Goal: Task Accomplishment & Management: Use online tool/utility

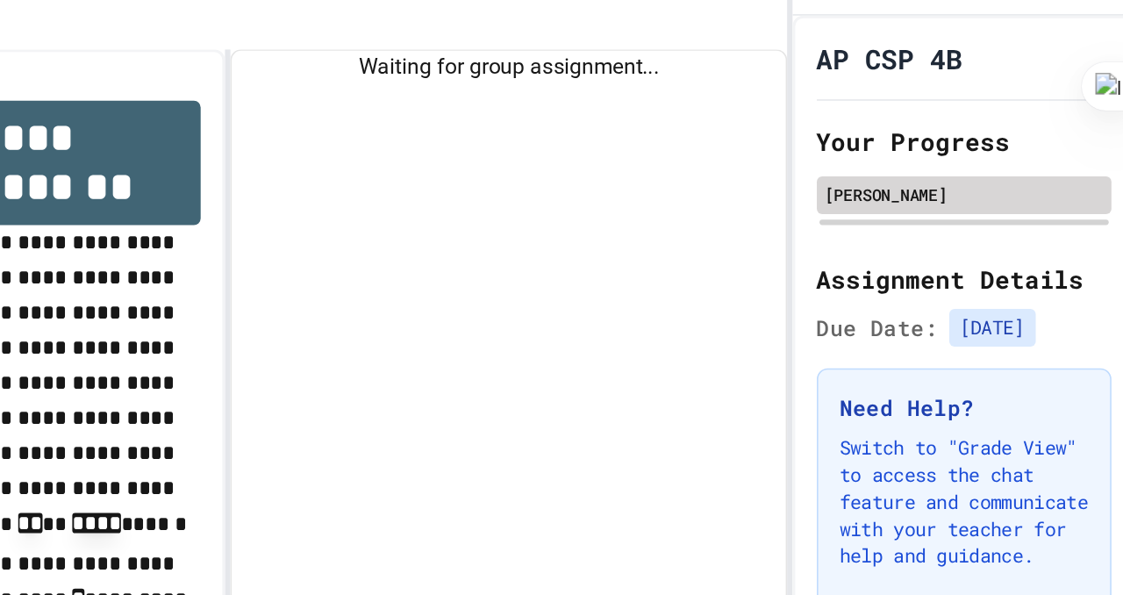
click at [968, 172] on div "[PERSON_NAME]" at bounding box center [1011, 171] width 181 height 16
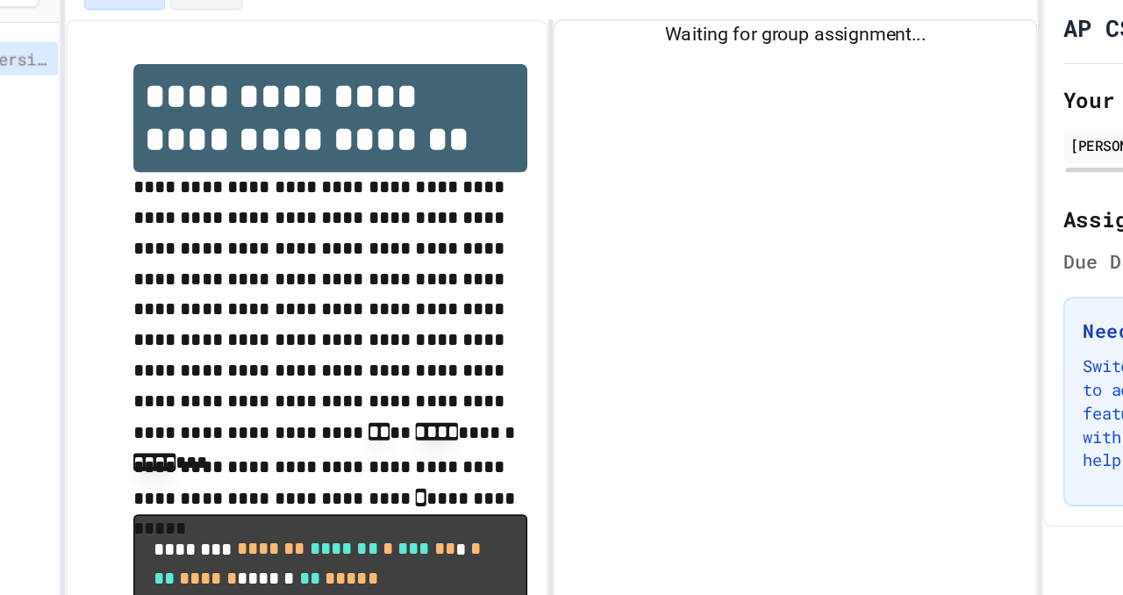
click at [709, 141] on div "Waiting for group assignment..." at bounding box center [715, 309] width 359 height 463
click at [700, 101] on div "Waiting for group assignment..." at bounding box center [715, 309] width 359 height 463
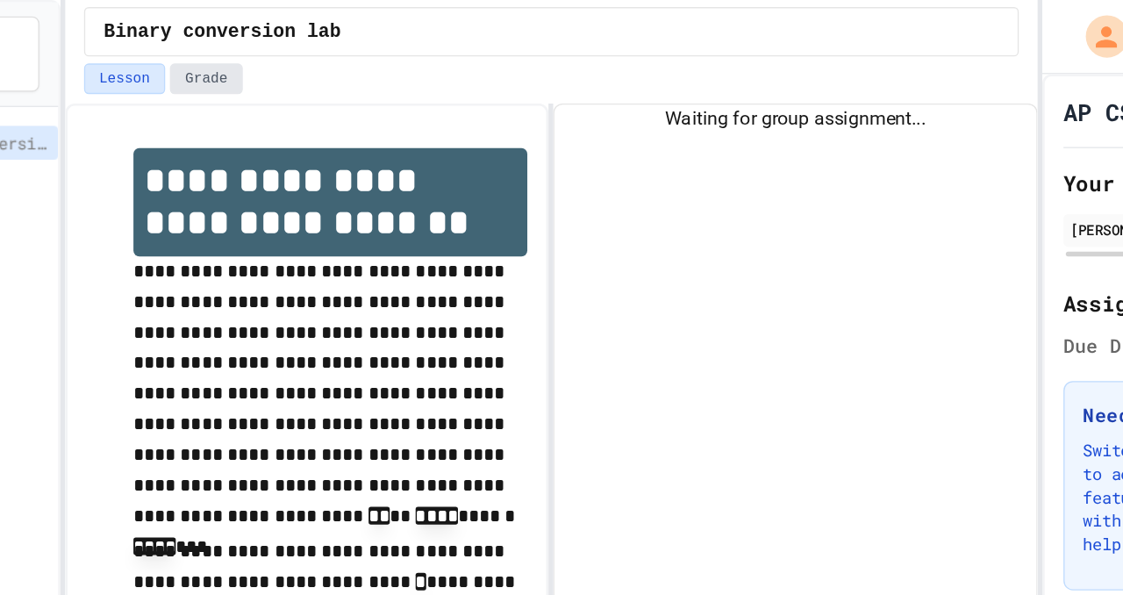
click at [286, 54] on button "Grade" at bounding box center [276, 58] width 54 height 23
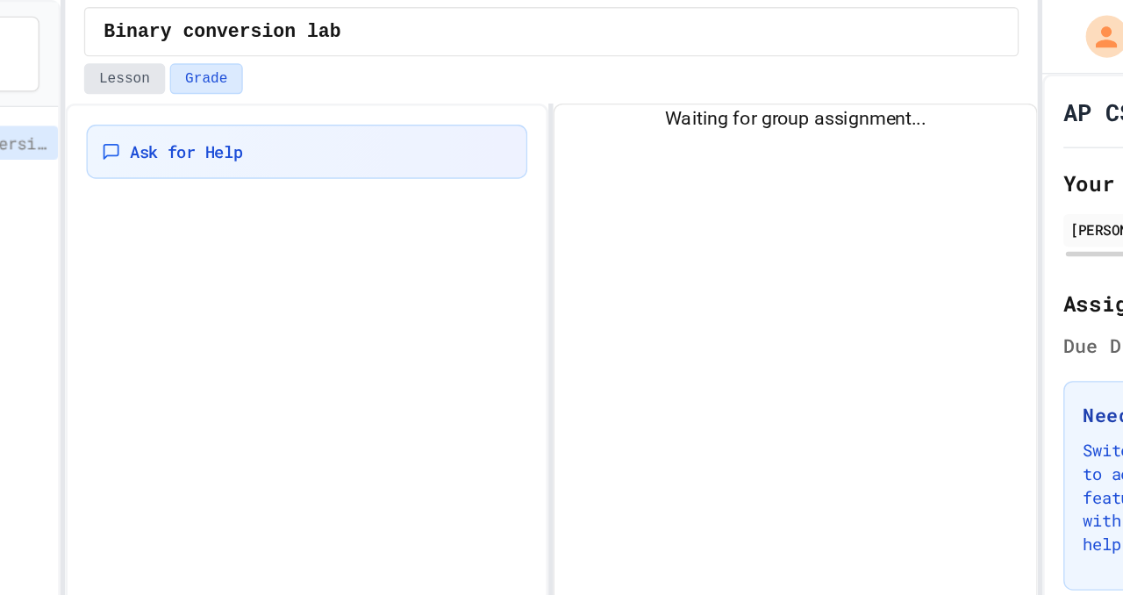
click at [200, 62] on button "Lesson" at bounding box center [215, 58] width 61 height 23
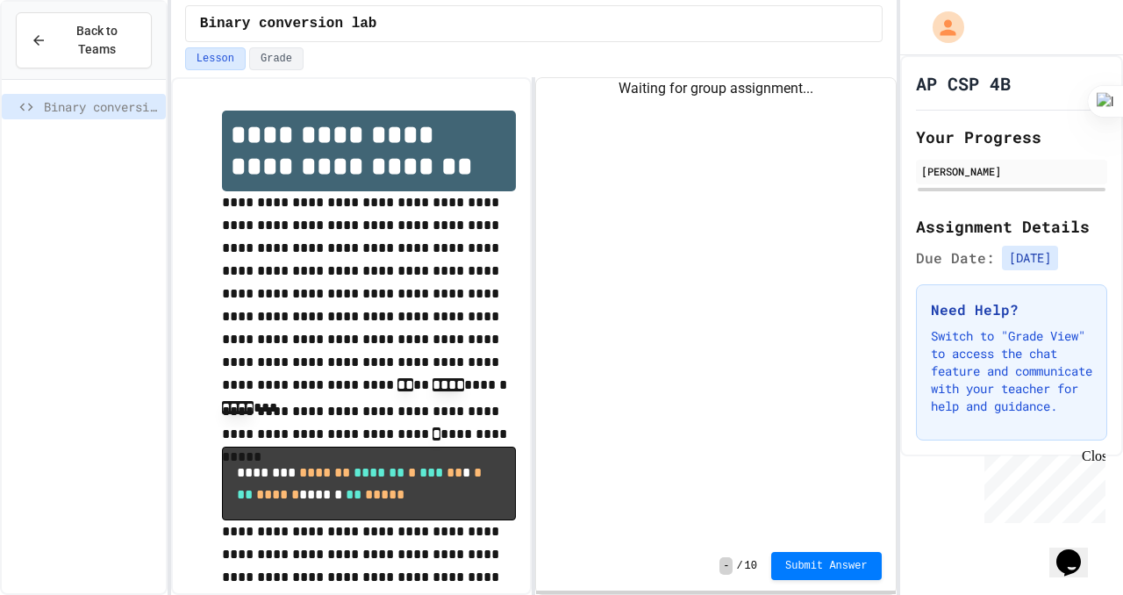
click at [1077, 549] on icon "Chat widget" at bounding box center [1069, 562] width 25 height 26
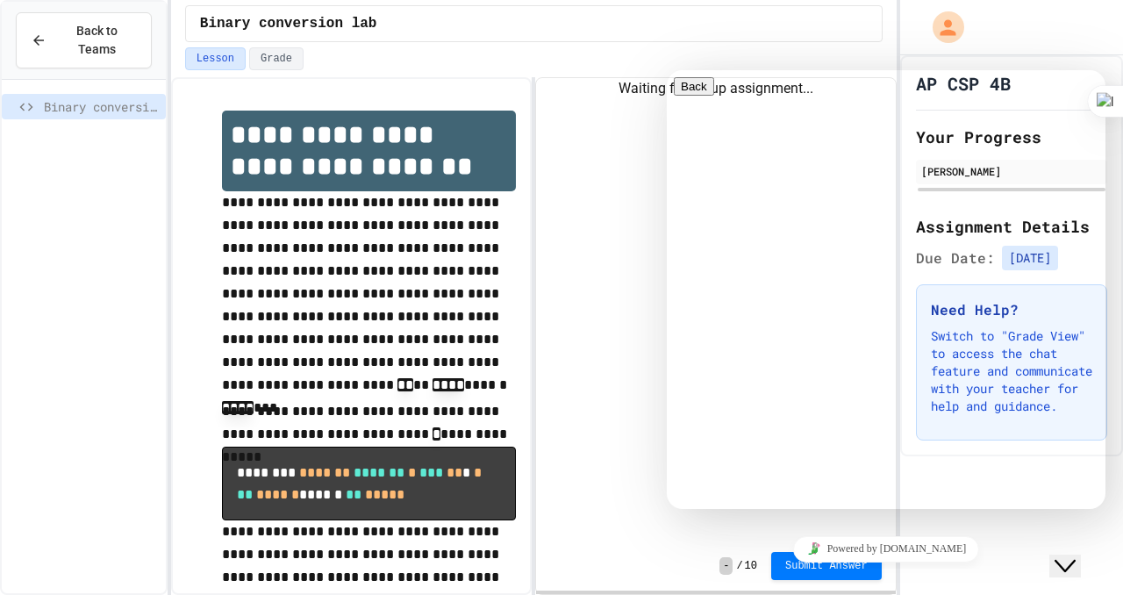
click at [1076, 39] on div at bounding box center [1011, 27] width 223 height 55
